Goal: Navigation & Orientation: Find specific page/section

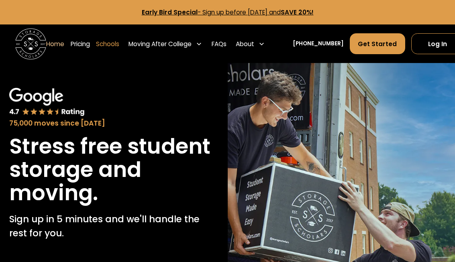
click at [111, 45] on link "Schools" at bounding box center [107, 44] width 23 height 22
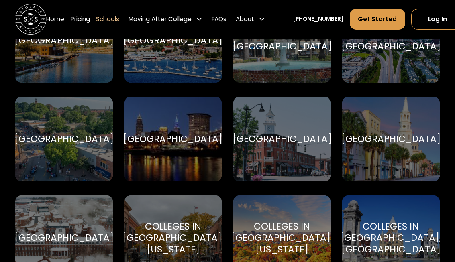
scroll to position [843, 0]
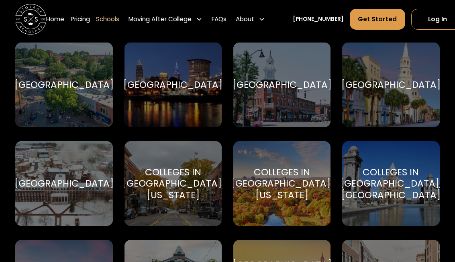
click at [191, 168] on div "Colleges in [GEOGRAPHIC_DATA], [US_STATE]" at bounding box center [173, 184] width 101 height 35
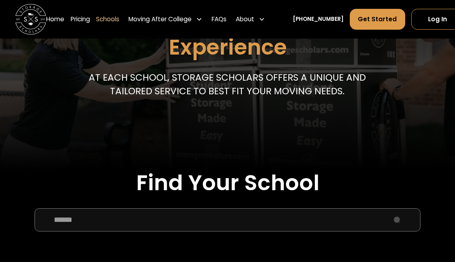
scroll to position [0, 0]
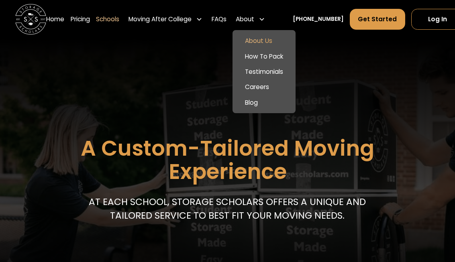
click at [252, 37] on link "About Us" at bounding box center [264, 40] width 57 height 15
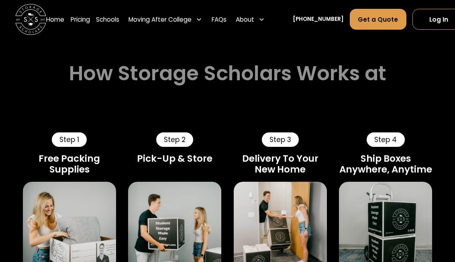
scroll to position [494, 0]
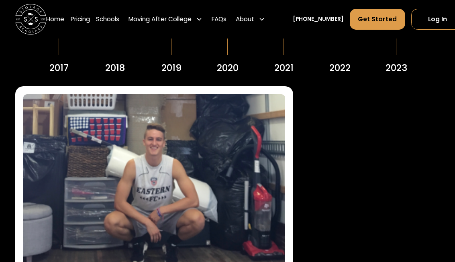
scroll to position [891, 0]
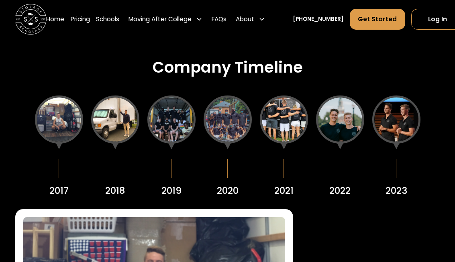
click at [393, 131] on div at bounding box center [397, 120] width 48 height 48
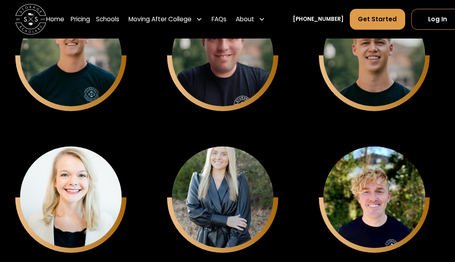
scroll to position [2081, 0]
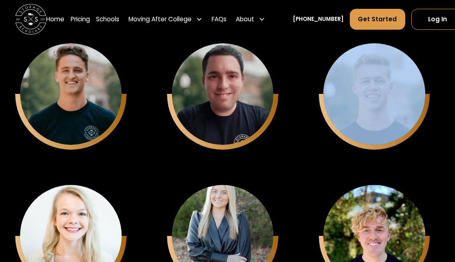
drag, startPoint x: 384, startPoint y: 94, endPoint x: 331, endPoint y: 159, distance: 84.1
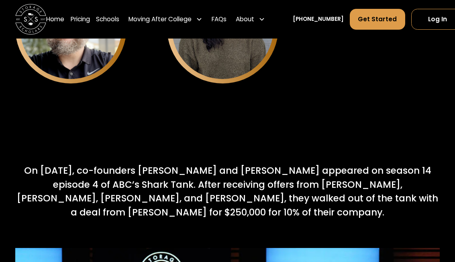
scroll to position [3145, 0]
